Goal: Information Seeking & Learning: Learn about a topic

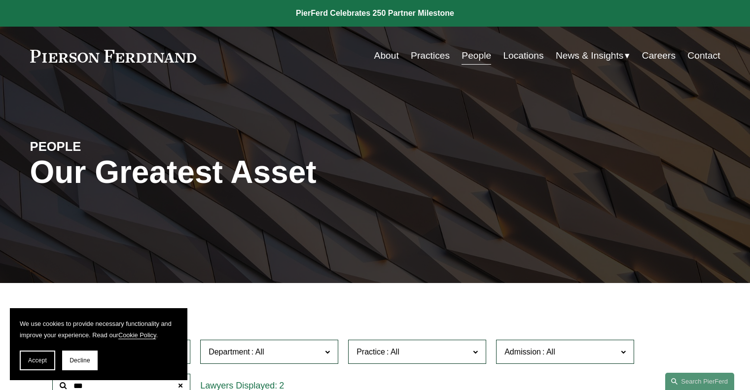
scroll to position [296, 0]
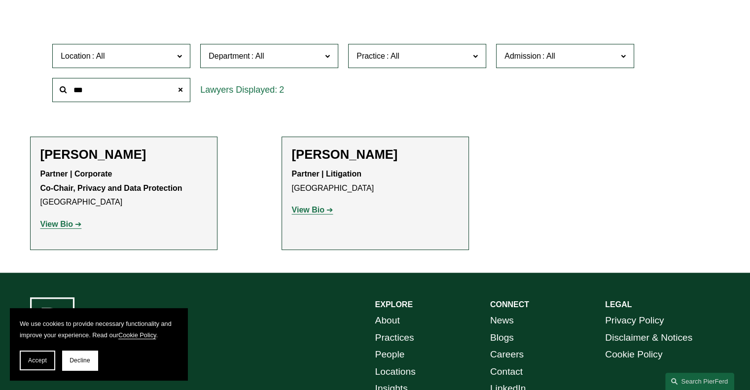
click at [24, 95] on ul "Filter Location All Atlanta Austin Boston Charlotte Chicago Cincinnati Clevelan…" at bounding box center [374, 129] width 735 height 240
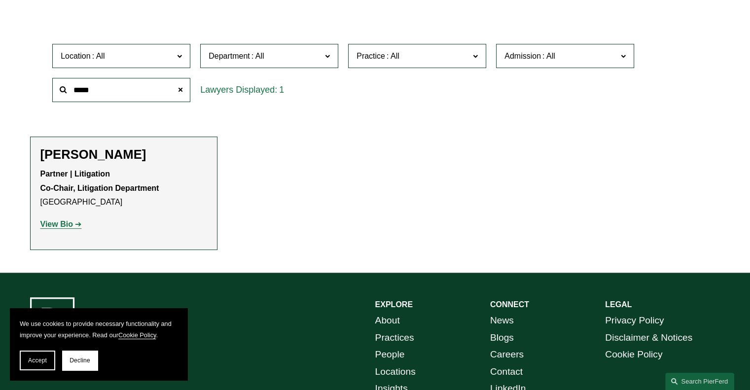
click at [57, 224] on strong "View Bio" at bounding box center [56, 224] width 33 height 8
drag, startPoint x: 95, startPoint y: 89, endPoint x: 35, endPoint y: 87, distance: 59.2
click at [35, 87] on div "Location All Atlanta Austin Boston Charlotte Chicago Cincinnati Cleveland Colum…" at bounding box center [375, 73] width 690 height 68
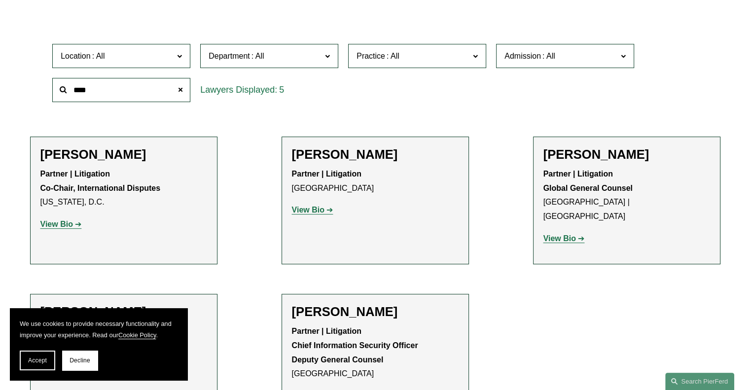
click at [63, 228] on strong "View Bio" at bounding box center [56, 224] width 33 height 8
drag, startPoint x: 101, startPoint y: 95, endPoint x: 40, endPoint y: 91, distance: 60.2
click at [40, 91] on div "Location All Atlanta Austin Boston Charlotte Chicago Cincinnati Cleveland Colum…" at bounding box center [375, 73] width 690 height 68
type input "*******"
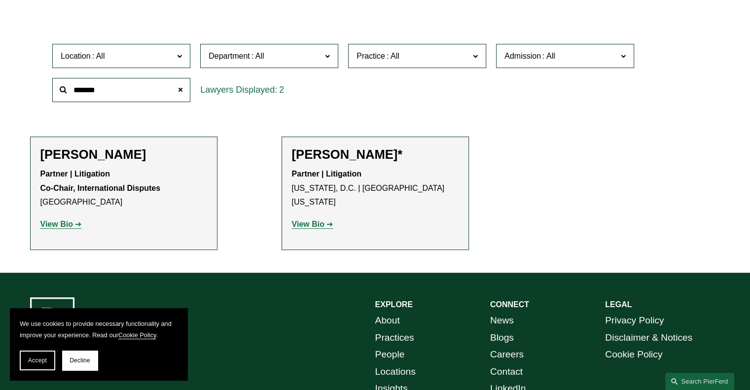
click at [58, 220] on strong "View Bio" at bounding box center [56, 224] width 33 height 8
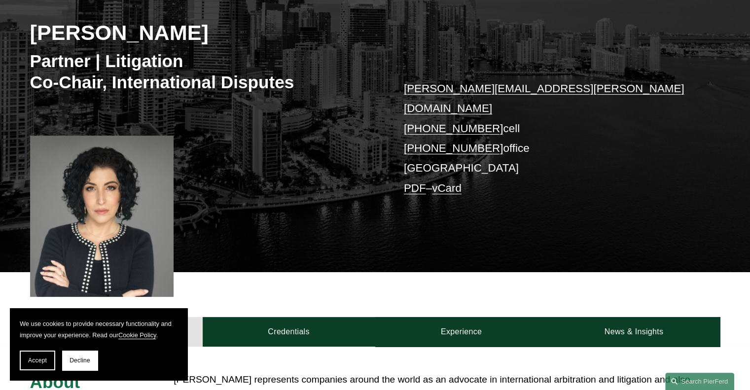
scroll to position [148, 0]
